Goal: Transaction & Acquisition: Book appointment/travel/reservation

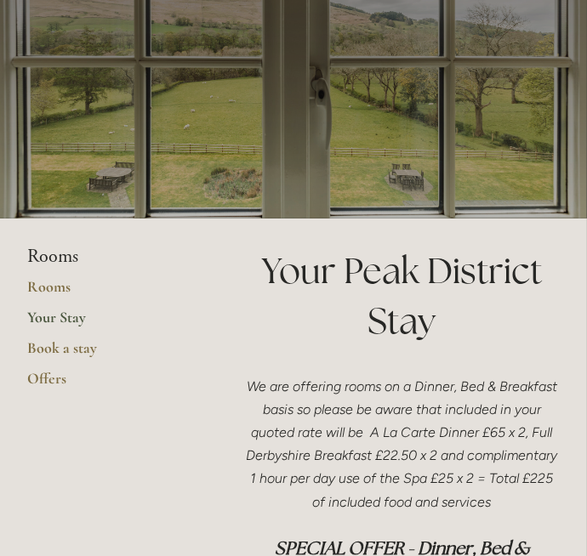
scroll to position [139, 0]
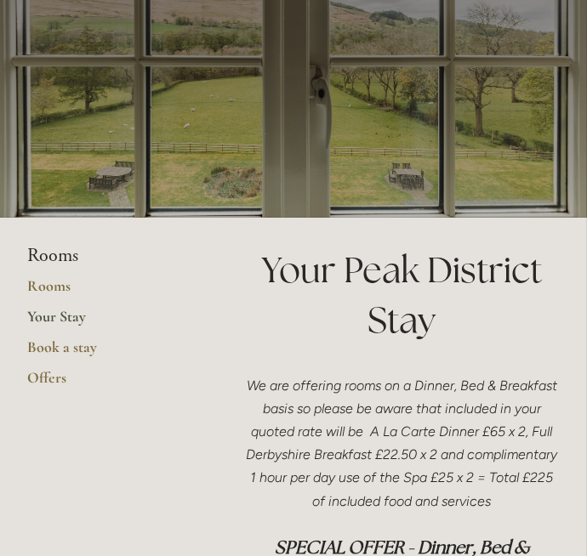
click at [44, 315] on link "Your Stay" at bounding box center [108, 322] width 162 height 31
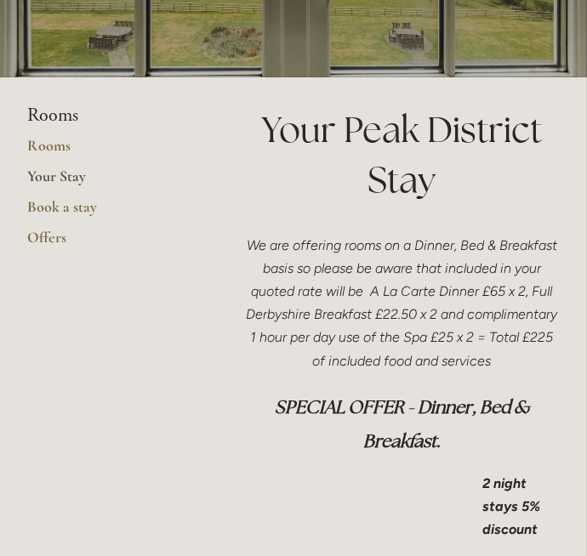
scroll to position [278, 0]
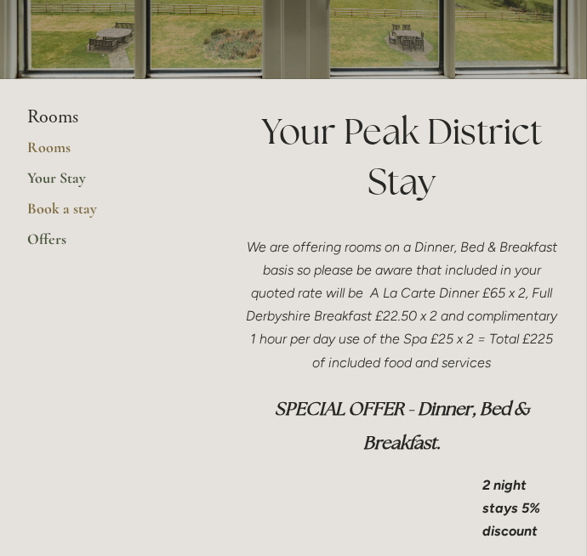
click at [32, 234] on link "Offers" at bounding box center [108, 245] width 162 height 31
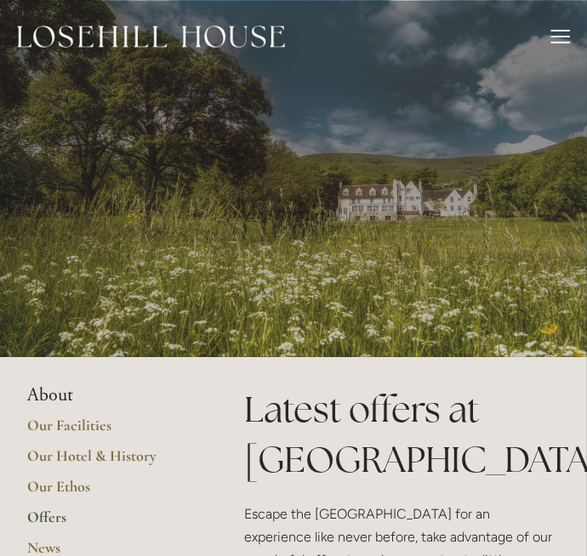
click at [561, 42] on div at bounding box center [560, 43] width 19 height 2
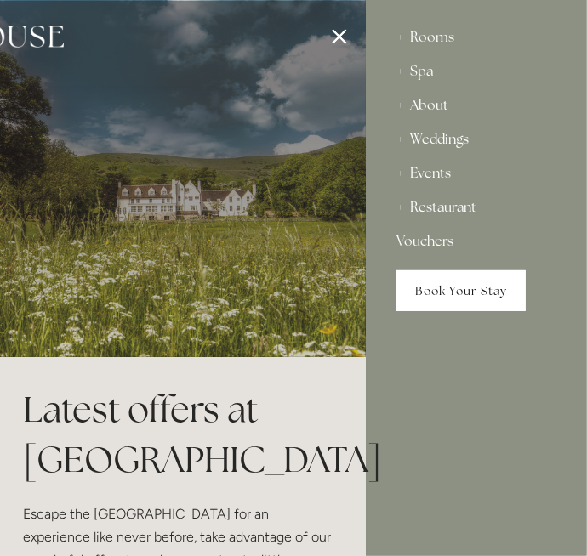
click at [472, 282] on link "Book Your Stay" at bounding box center [460, 290] width 129 height 41
